Goal: Transaction & Acquisition: Purchase product/service

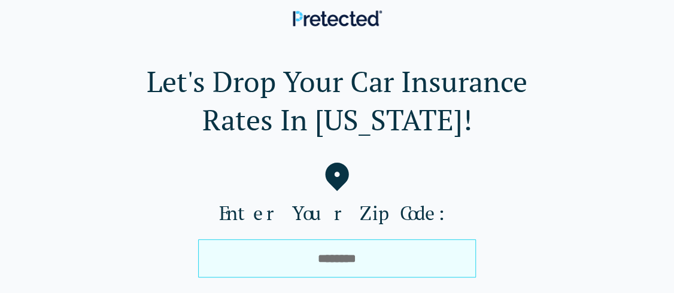
click at [317, 260] on input "tel" at bounding box center [337, 258] width 278 height 38
type input "*****"
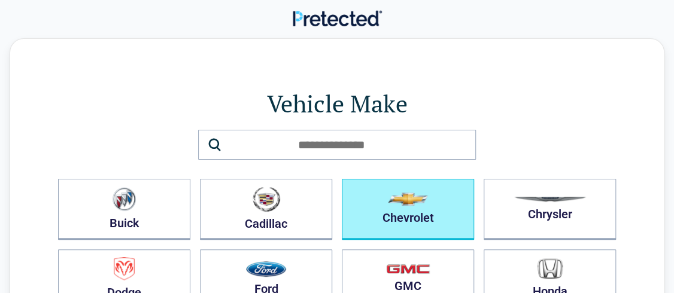
click at [397, 211] on button "Chevrolet" at bounding box center [408, 209] width 132 height 61
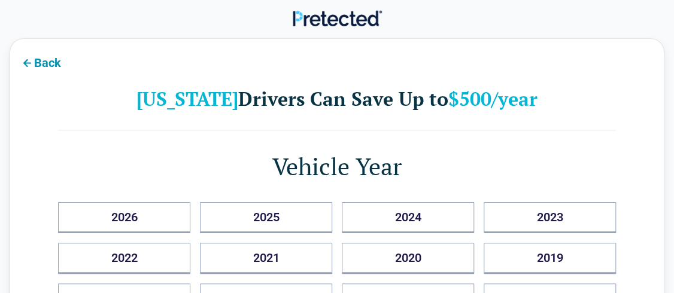
scroll to position [256, 0]
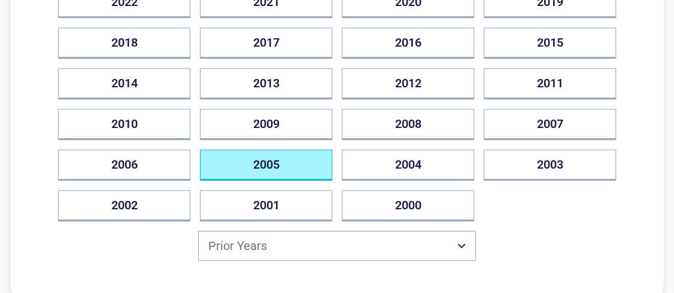
click at [275, 167] on button "2005" at bounding box center [266, 165] width 132 height 31
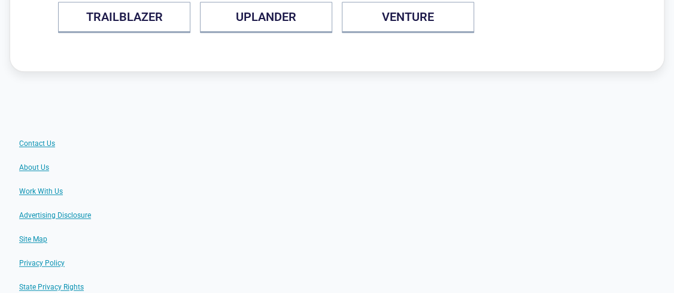
scroll to position [85, 0]
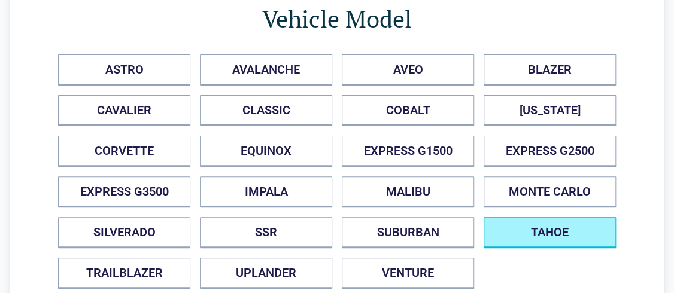
click at [537, 231] on button "TAHOE" at bounding box center [549, 232] width 132 height 31
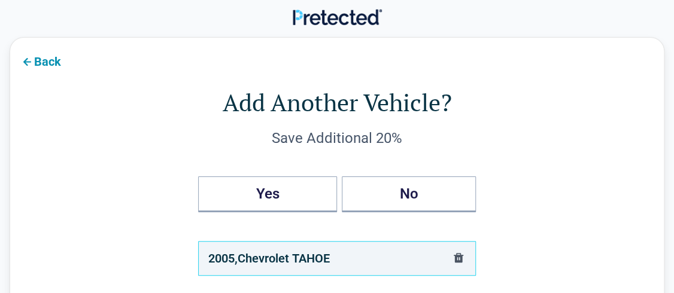
scroll to position [0, 0]
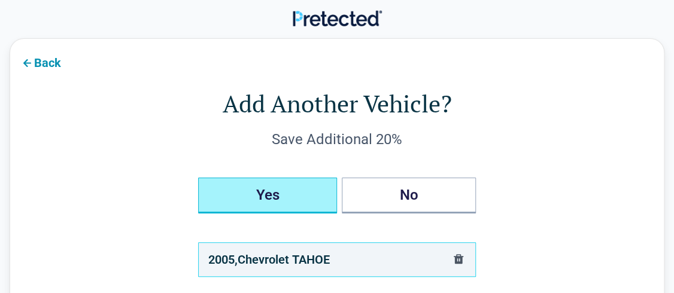
click at [249, 186] on button "Yes" at bounding box center [267, 196] width 139 height 36
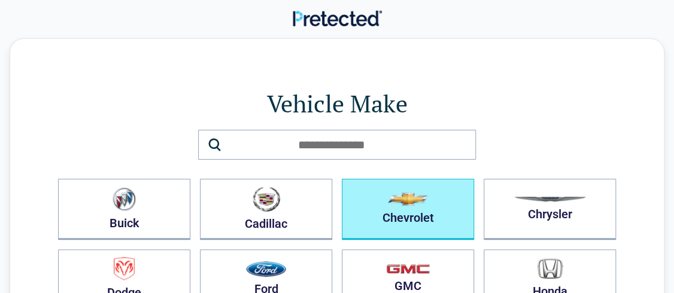
click at [405, 211] on button "Chevrolet" at bounding box center [408, 209] width 132 height 61
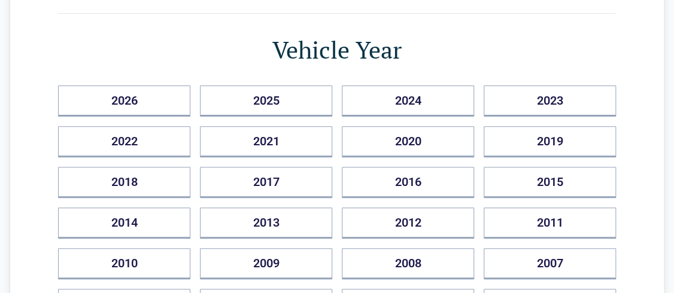
scroll to position [141, 0]
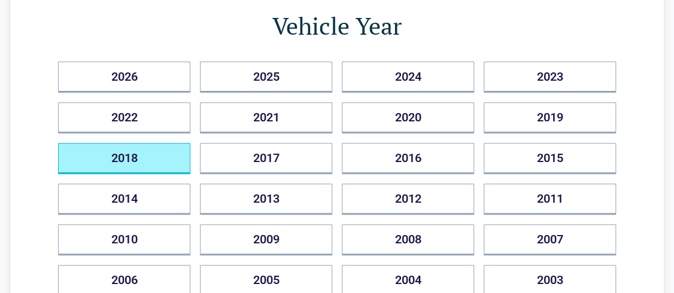
click at [162, 149] on button "2018" at bounding box center [124, 158] width 132 height 31
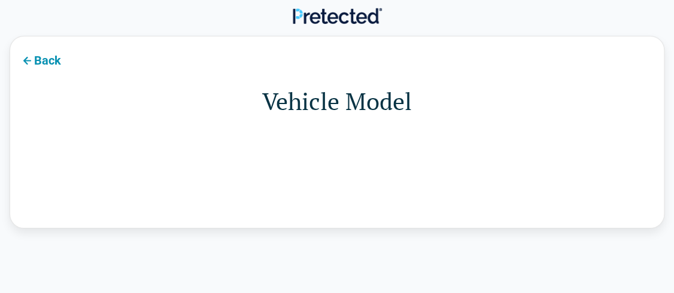
scroll to position [0, 0]
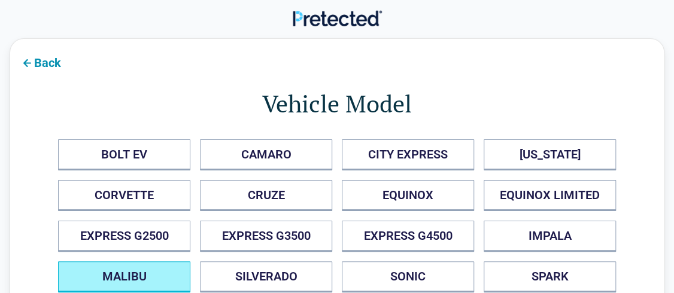
click at [142, 272] on button "MALIBU" at bounding box center [124, 276] width 132 height 31
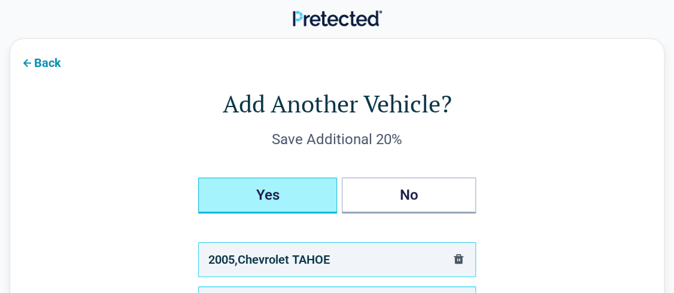
click at [270, 192] on button "Yes" at bounding box center [267, 196] width 139 height 36
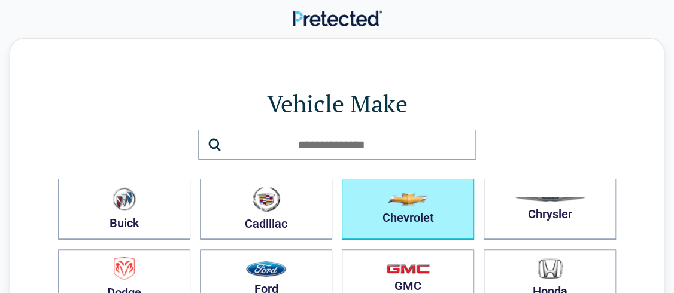
click at [434, 185] on button "Chevrolet" at bounding box center [408, 209] width 132 height 61
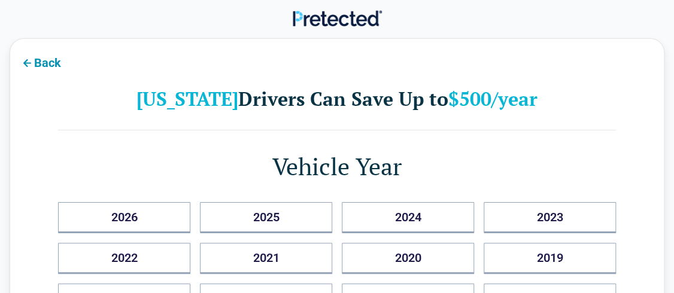
scroll to position [256, 0]
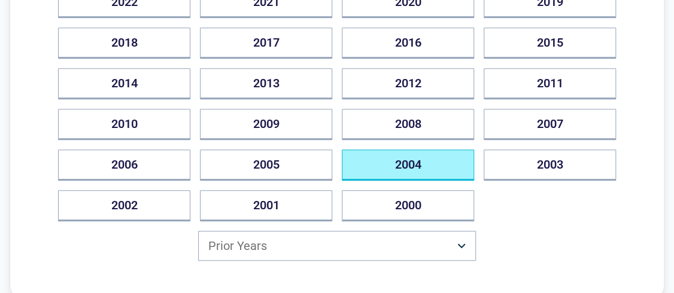
click at [442, 166] on button "2004" at bounding box center [408, 165] width 132 height 31
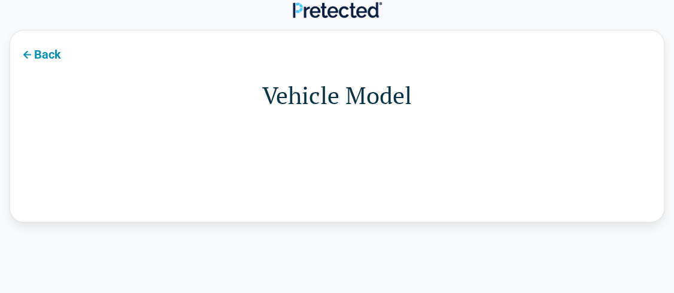
scroll to position [0, 0]
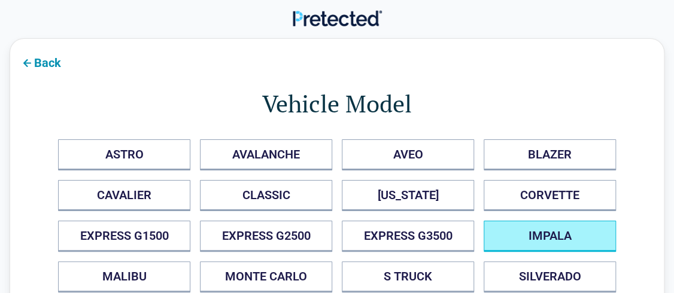
click at [562, 227] on button "IMPALA" at bounding box center [549, 236] width 132 height 31
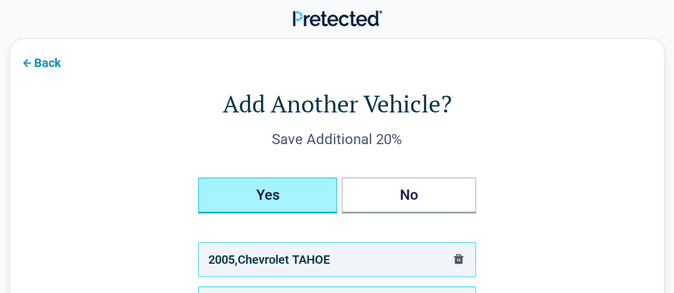
click at [314, 198] on button "Yes" at bounding box center [267, 196] width 139 height 36
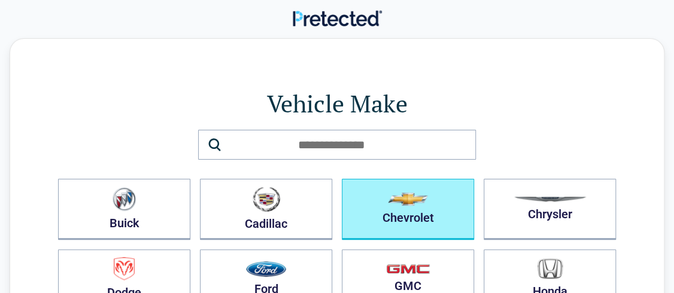
click at [445, 191] on button "Chevrolet" at bounding box center [408, 209] width 132 height 61
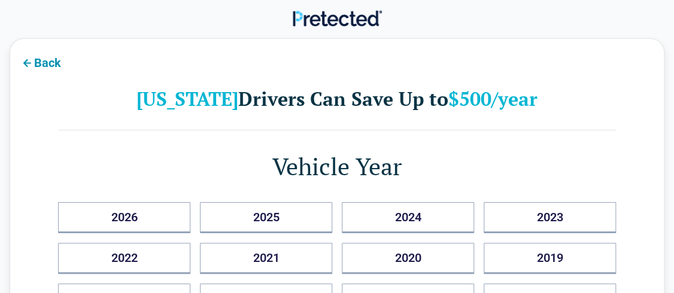
scroll to position [256, 0]
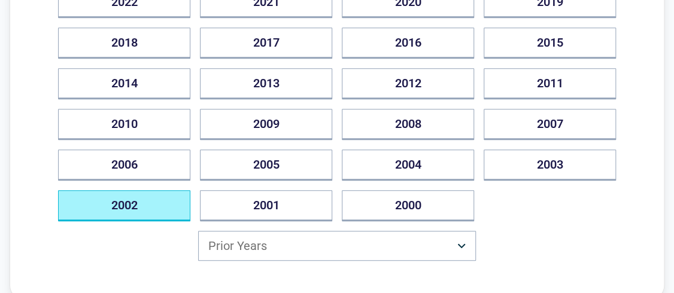
click at [126, 212] on button "2002" at bounding box center [124, 205] width 132 height 31
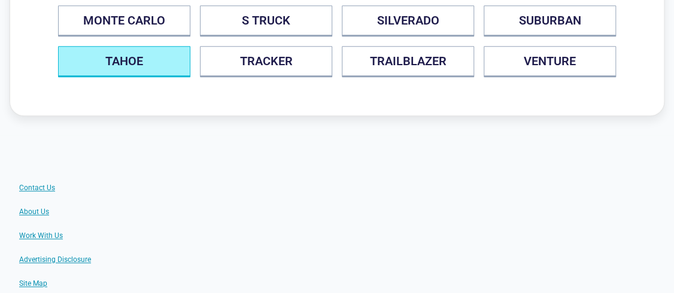
click at [154, 68] on button "TAHOE" at bounding box center [124, 61] width 132 height 31
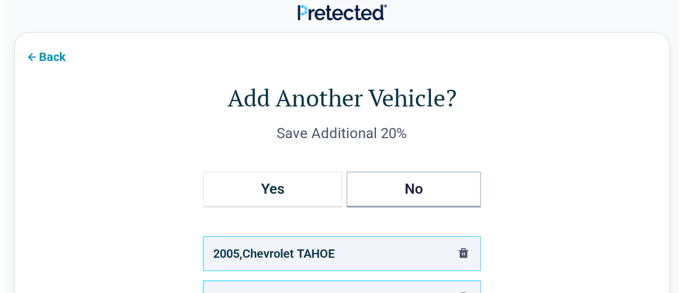
scroll to position [0, 0]
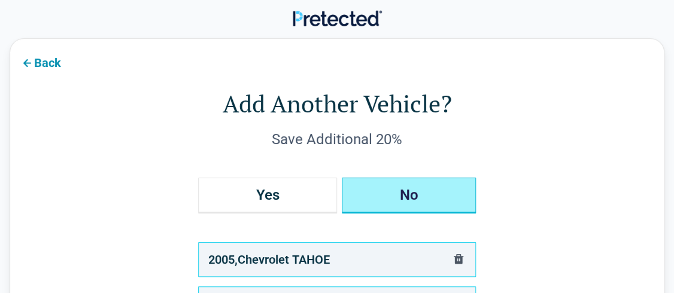
click at [387, 191] on button "No" at bounding box center [409, 196] width 134 height 36
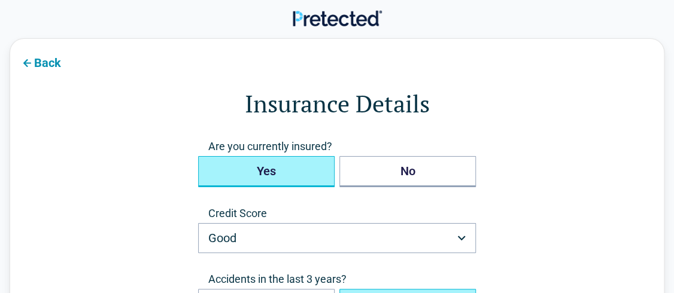
click at [268, 175] on button "Yes" at bounding box center [266, 171] width 136 height 31
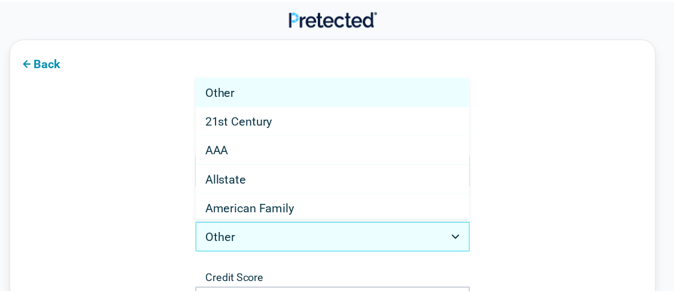
scroll to position [498, 0]
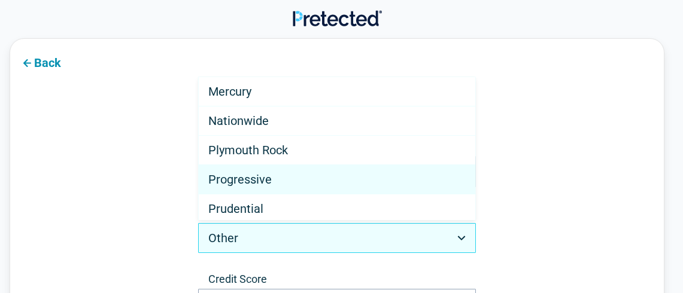
select select "**********"
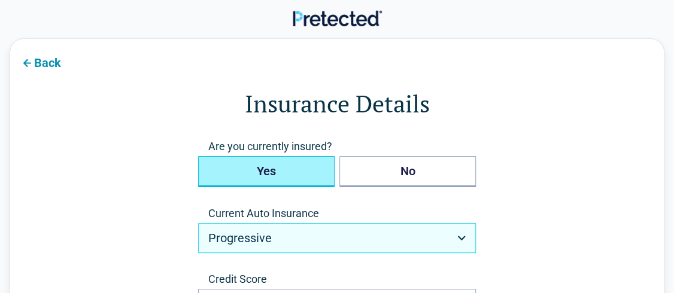
scroll to position [256, 0]
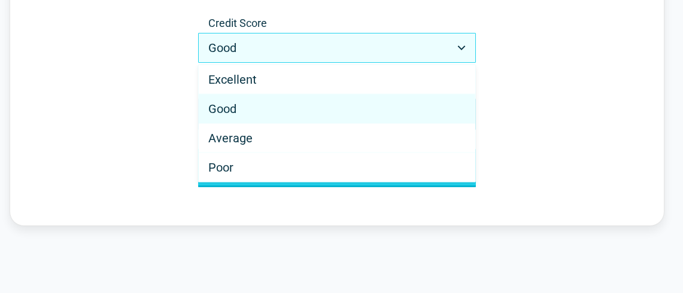
click at [461, 49] on html "**********" at bounding box center [341, 282] width 683 height 1076
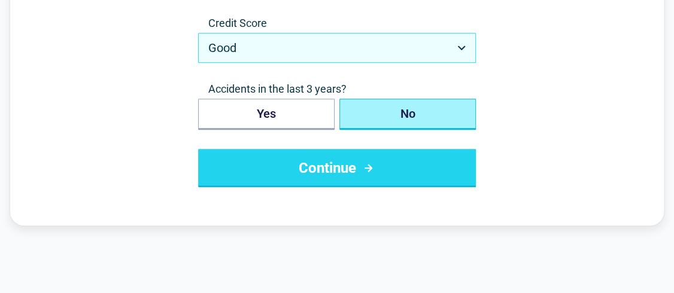
click at [461, 49] on html "**********" at bounding box center [337, 282] width 674 height 1076
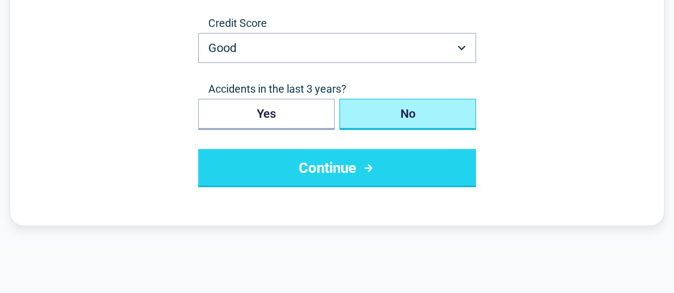
click at [379, 169] on button "Continue" at bounding box center [337, 168] width 278 height 38
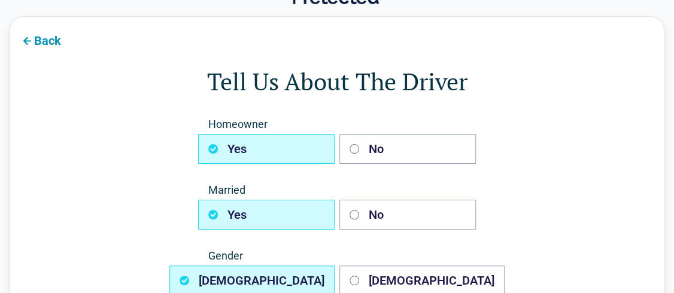
scroll to position [0, 0]
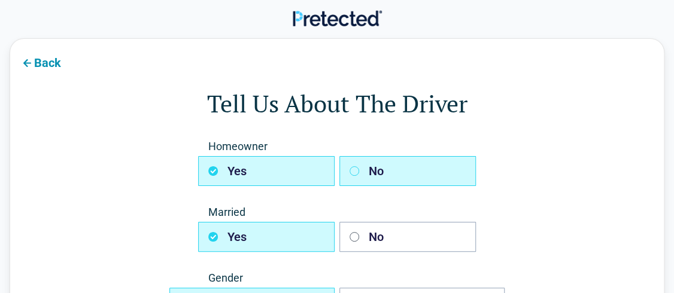
click at [390, 174] on button "No" at bounding box center [407, 171] width 136 height 30
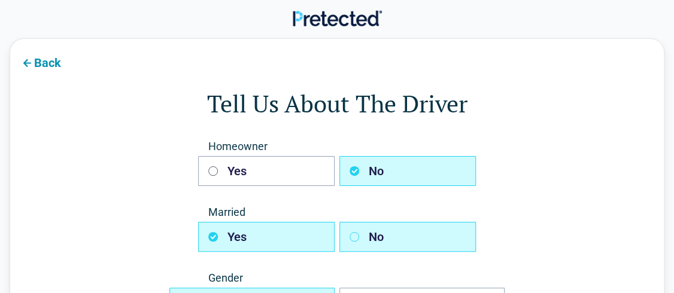
click at [373, 229] on button "No" at bounding box center [407, 237] width 136 height 30
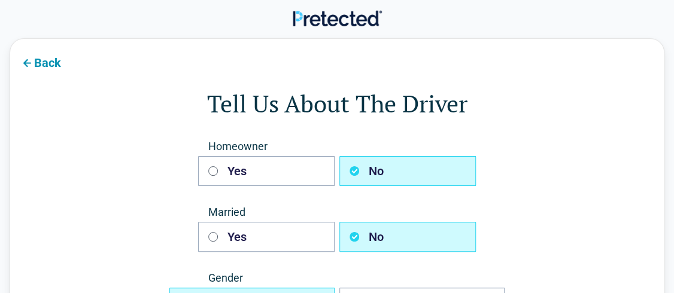
scroll to position [256, 0]
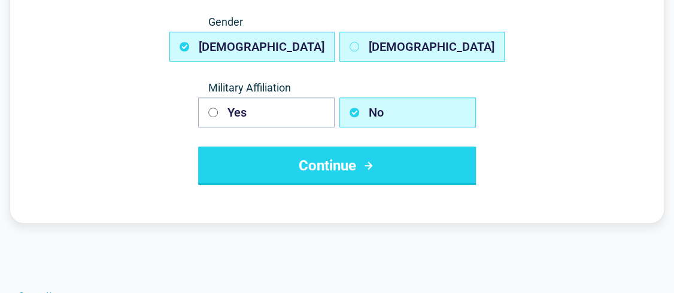
click at [420, 43] on button "Female" at bounding box center [421, 47] width 165 height 30
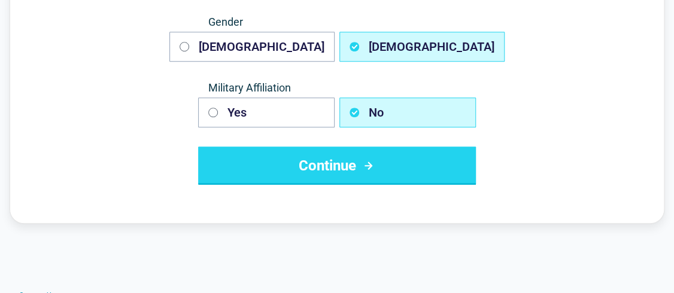
click at [373, 159] on icon "submit" at bounding box center [368, 166] width 15 height 14
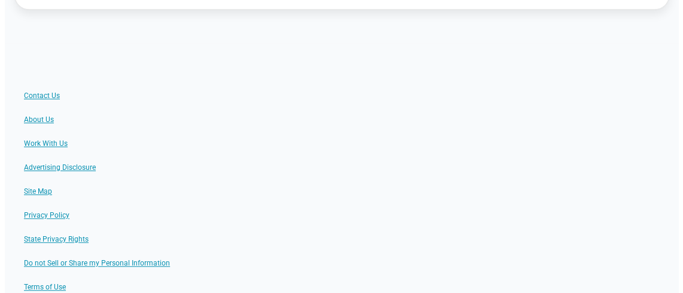
scroll to position [0, 0]
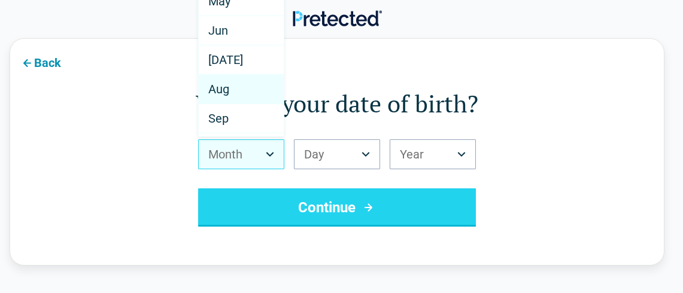
select select "*"
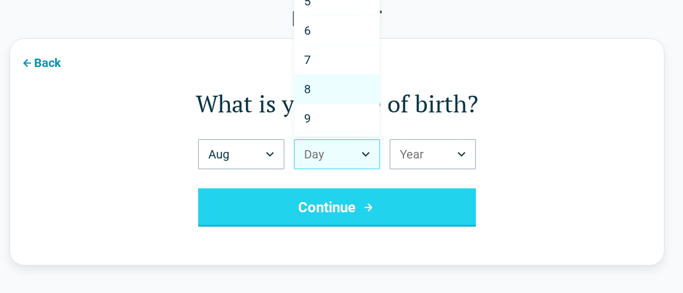
select select "*"
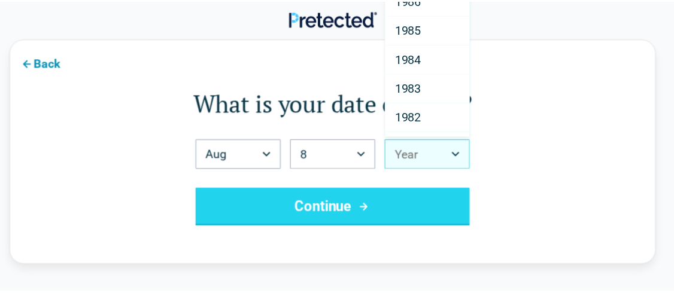
scroll to position [749, 0]
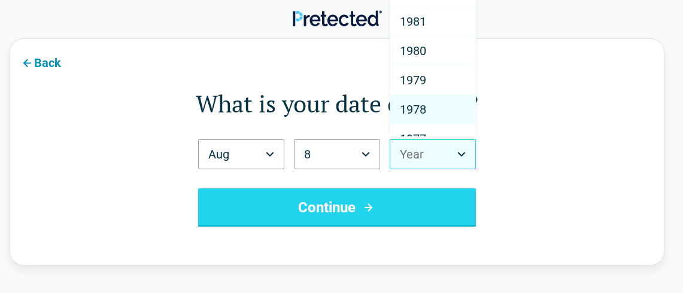
select select "****"
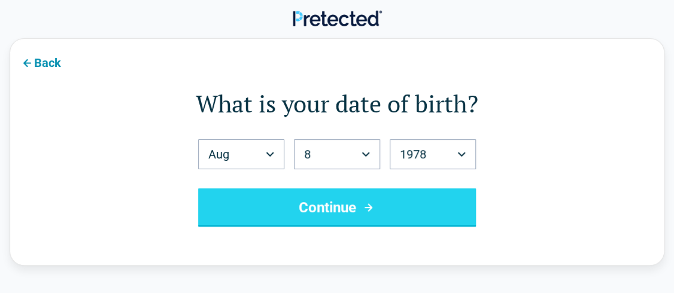
click at [345, 199] on button "Continue" at bounding box center [337, 207] width 278 height 38
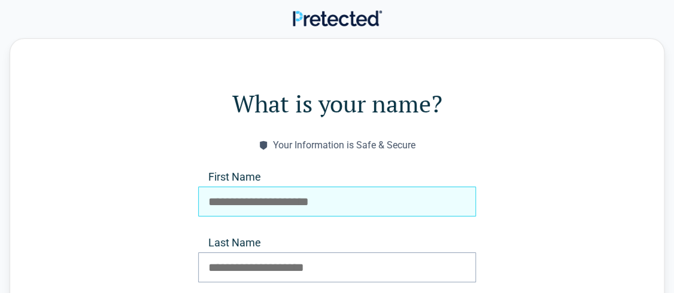
click at [345, 199] on input "First Name" at bounding box center [337, 202] width 278 height 30
type input "*****"
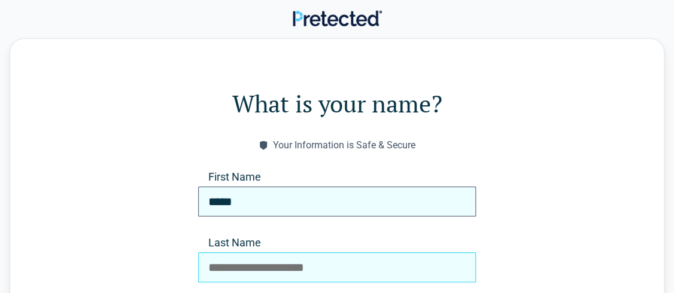
type input "*"
type input "******"
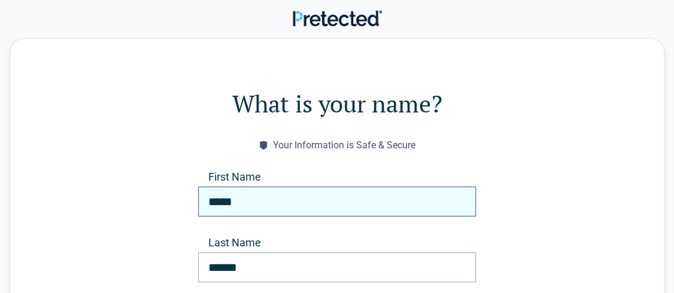
scroll to position [174, 0]
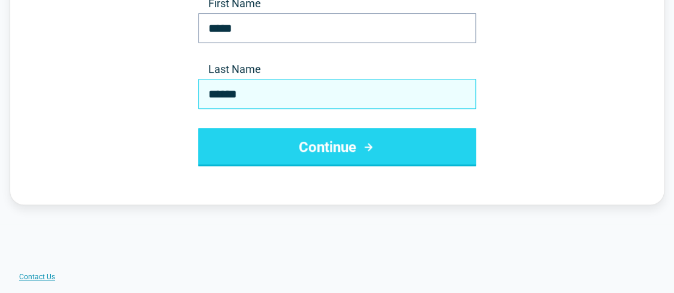
click at [326, 89] on input "******" at bounding box center [337, 94] width 278 height 30
type input "******"
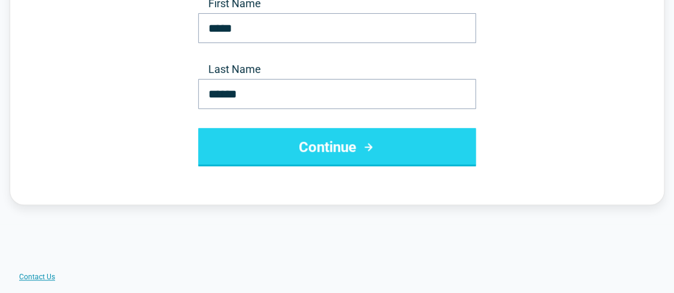
click at [399, 138] on button "Continue" at bounding box center [337, 147] width 278 height 38
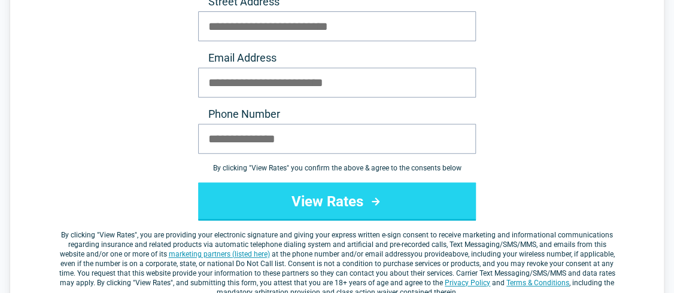
scroll to position [0, 0]
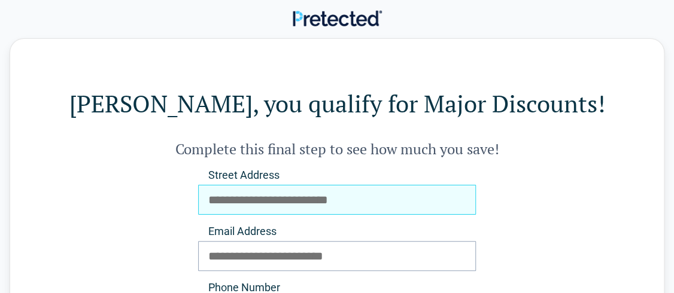
click at [223, 196] on input "Street Address" at bounding box center [337, 200] width 278 height 30
type input "**********"
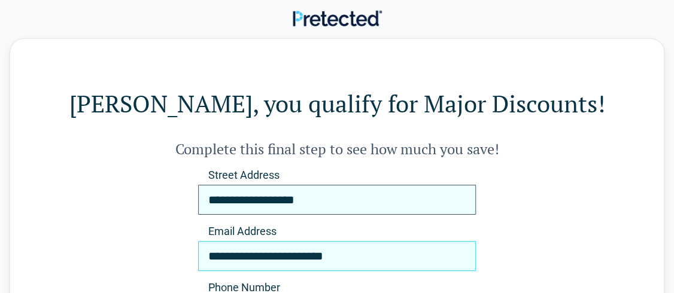
type input "**********"
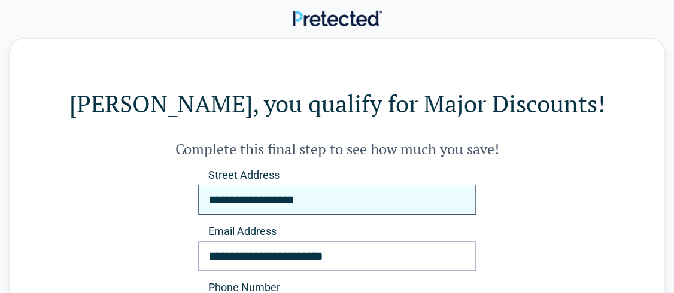
scroll to position [165, 0]
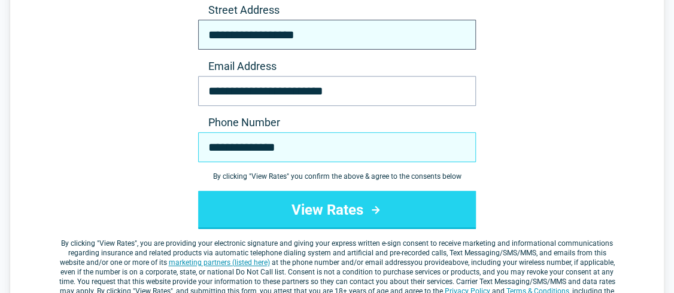
type input "**********"
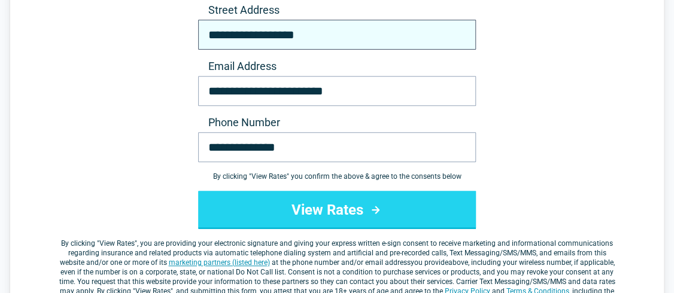
click at [223, 196] on button "View Rates" at bounding box center [337, 210] width 278 height 38
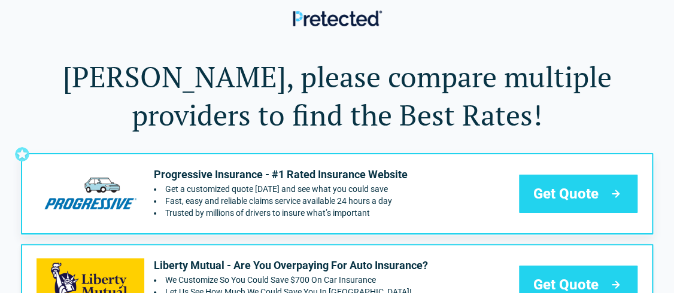
scroll to position [256, 0]
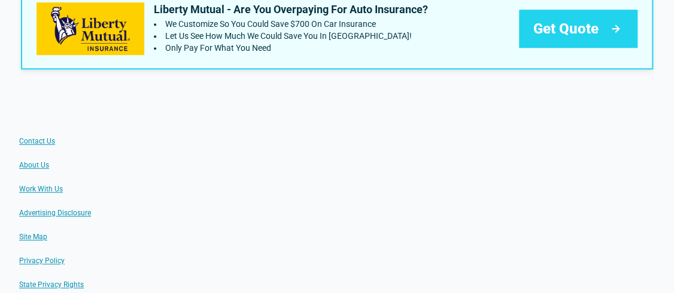
click at [575, 27] on span "Get Quote" at bounding box center [565, 28] width 65 height 19
